Goal: Information Seeking & Learning: Learn about a topic

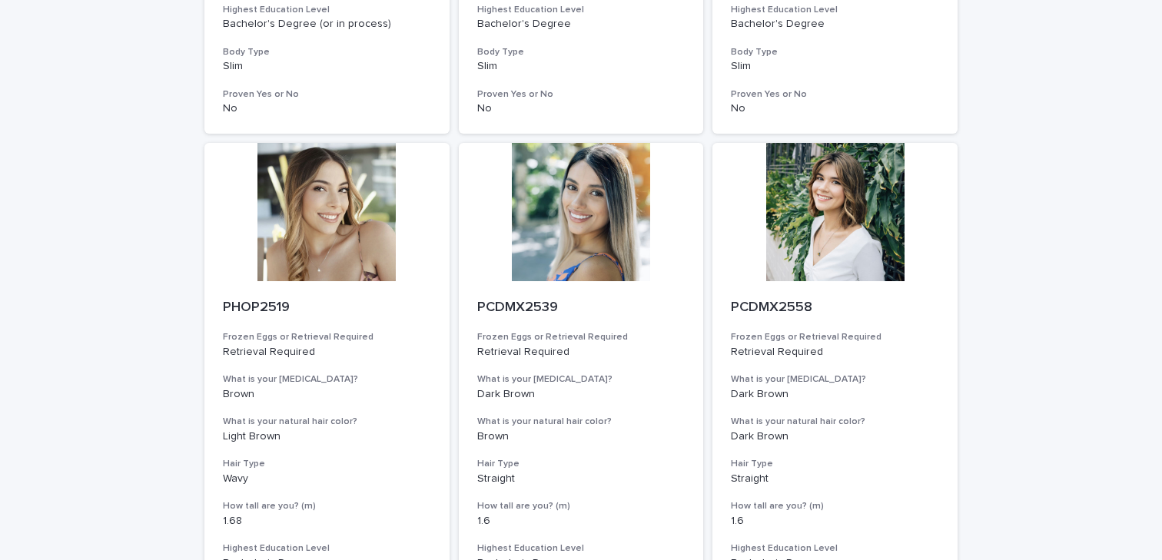
scroll to position [1906, 0]
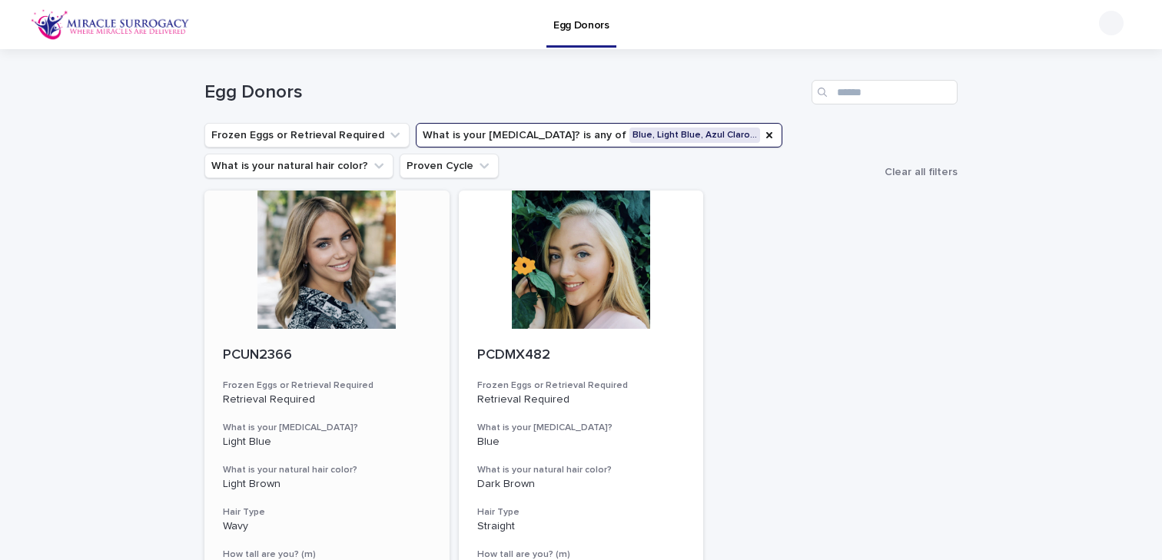
click at [436, 229] on div at bounding box center [326, 260] width 245 height 138
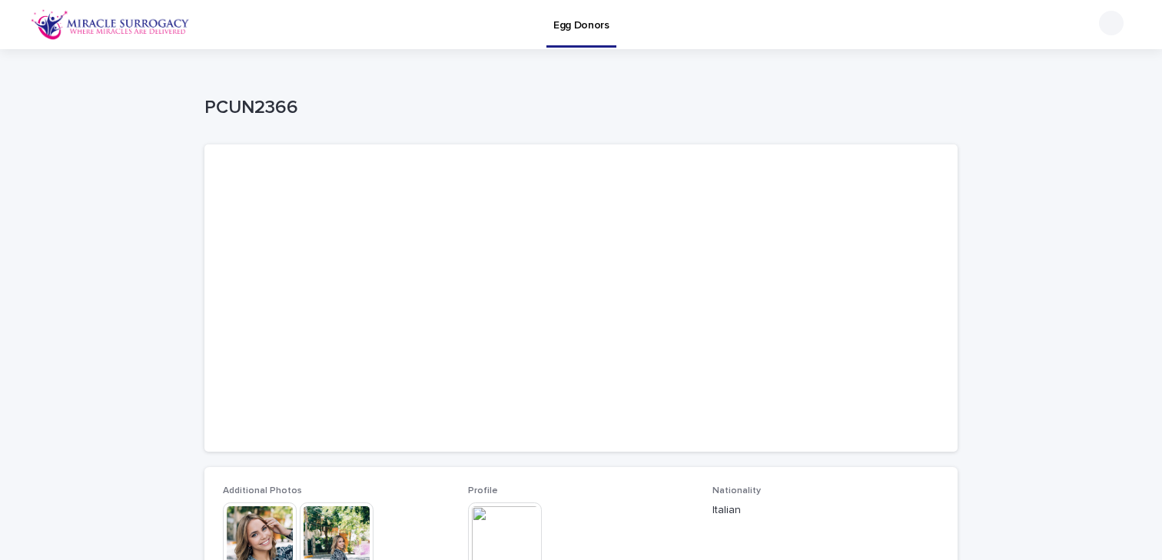
scroll to position [296, 0]
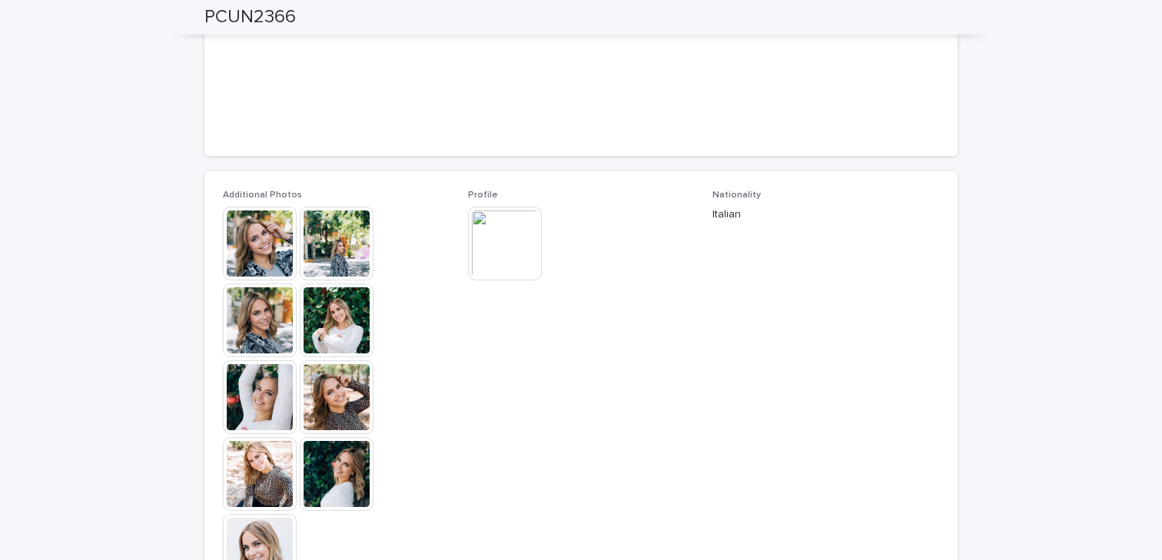
click at [352, 260] on img at bounding box center [337, 244] width 74 height 74
